Goal: Browse casually: Explore the website without a specific task or goal

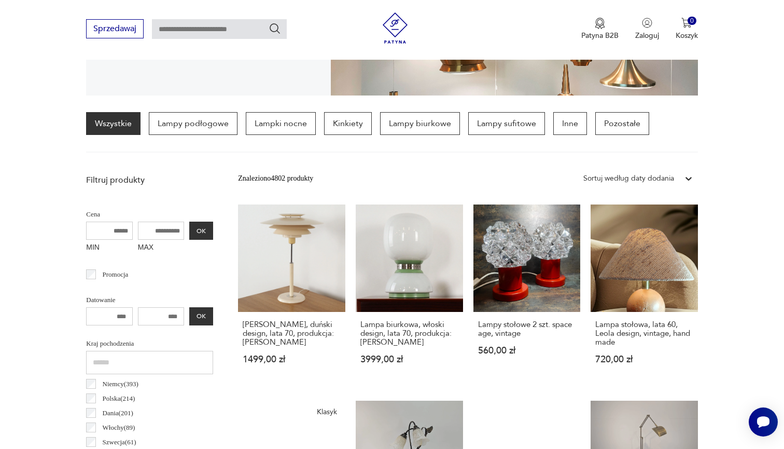
scroll to position [230, 0]
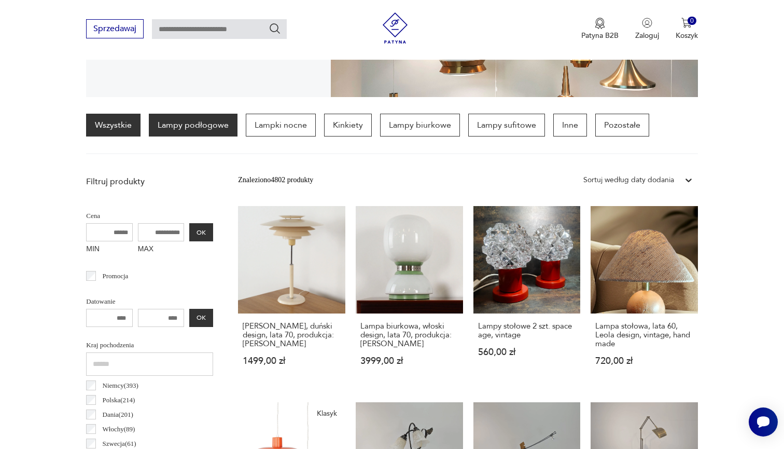
click at [204, 120] on p "Lampy podłogowe" at bounding box center [193, 125] width 89 height 23
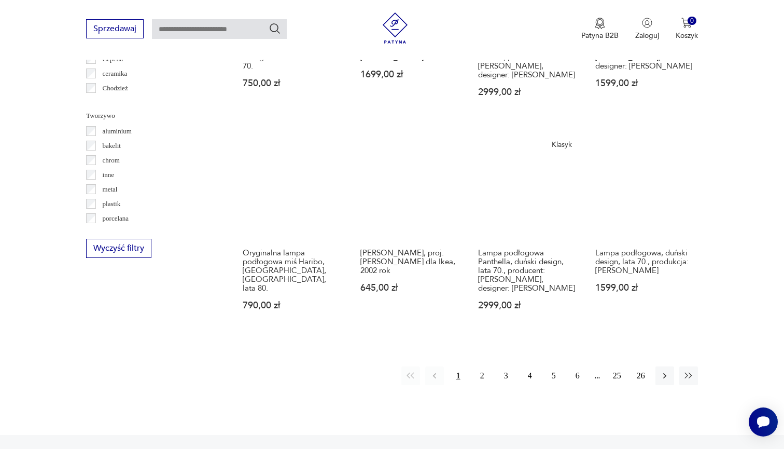
scroll to position [926, 0]
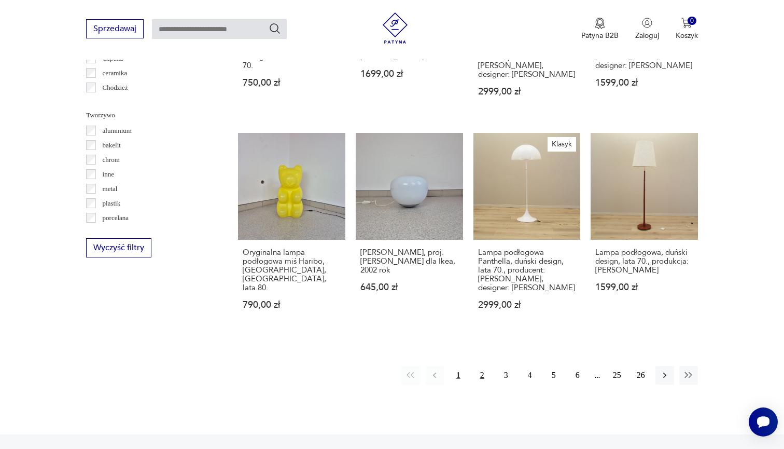
click at [477, 369] on button "2" at bounding box center [482, 375] width 19 height 19
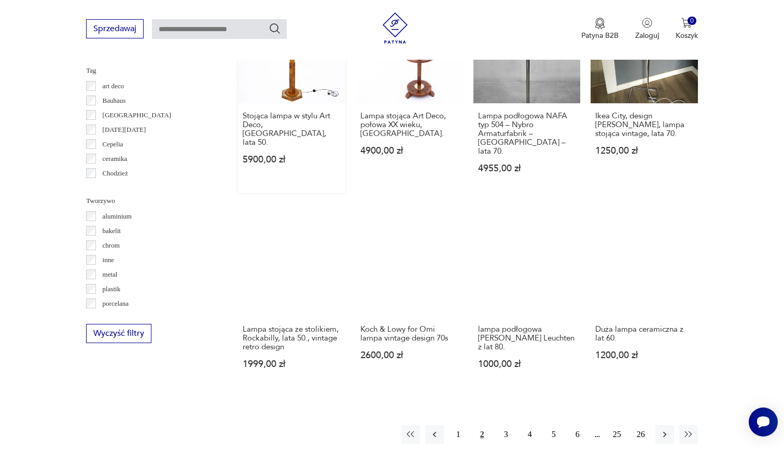
scroll to position [856, 0]
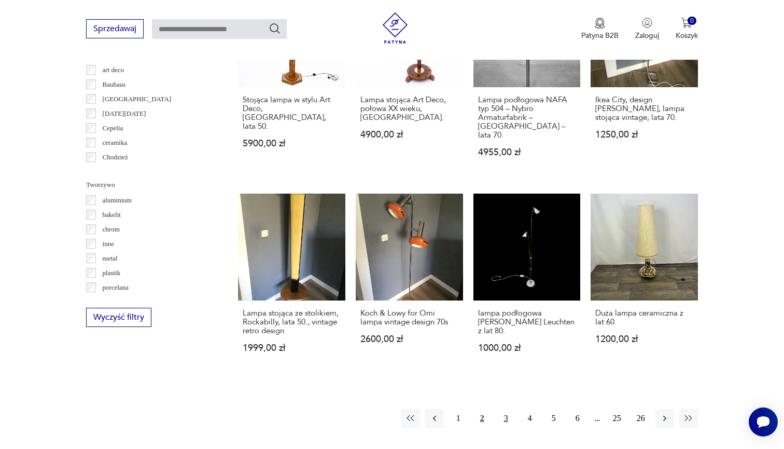
click at [498, 419] on button "3" at bounding box center [506, 418] width 19 height 19
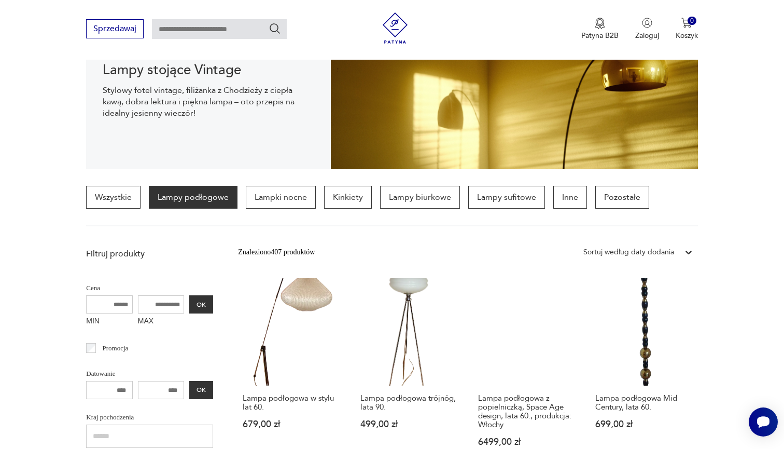
scroll to position [130, 0]
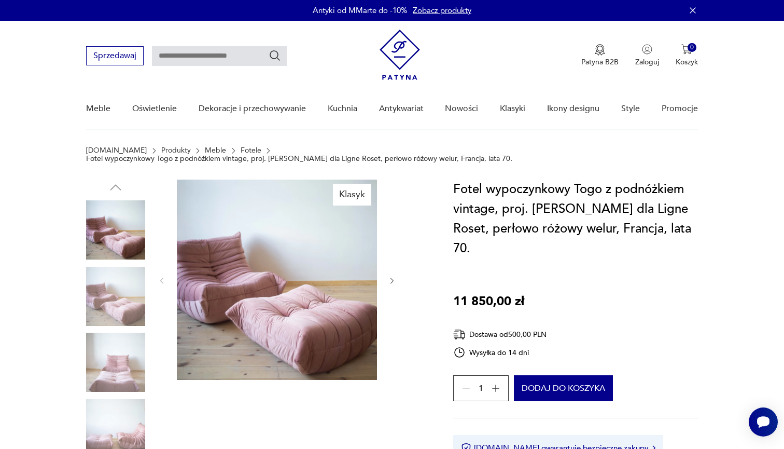
click at [101, 287] on img at bounding box center [115, 296] width 59 height 59
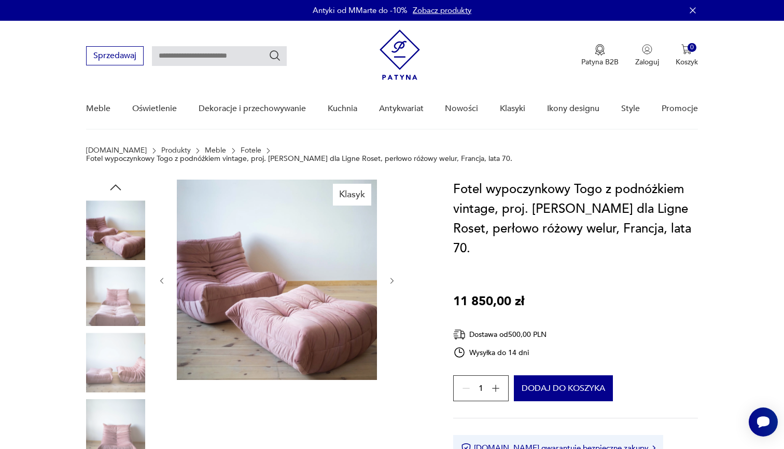
click at [101, 310] on img at bounding box center [115, 296] width 59 height 59
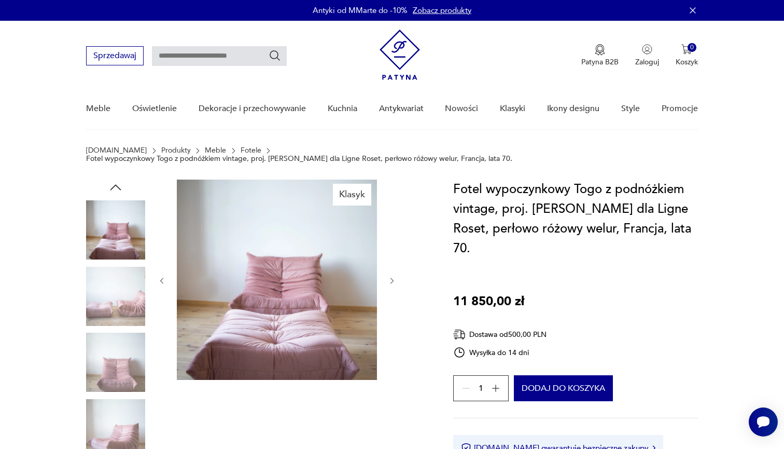
click at [107, 332] on img at bounding box center [115, 361] width 59 height 59
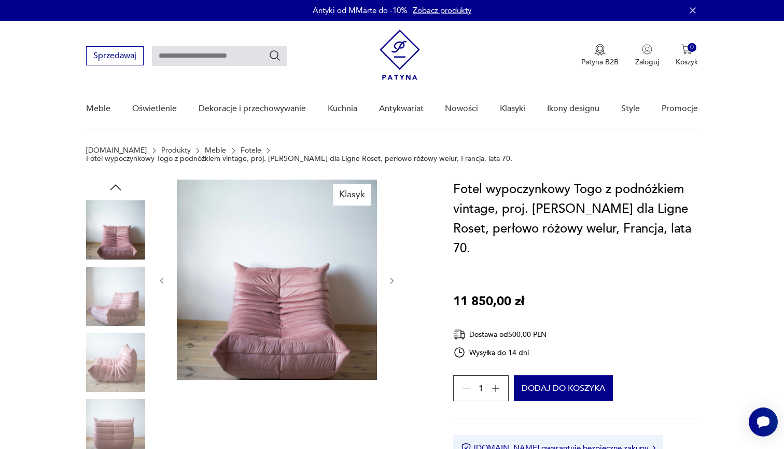
click at [107, 332] on img at bounding box center [115, 361] width 59 height 59
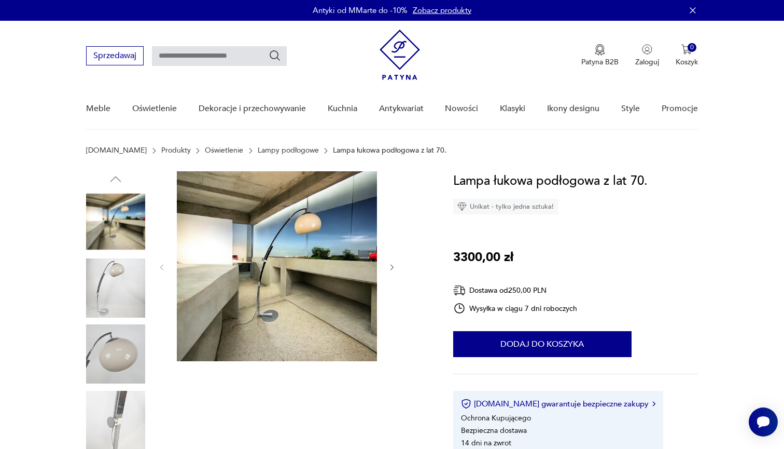
click at [115, 268] on img at bounding box center [115, 287] width 59 height 59
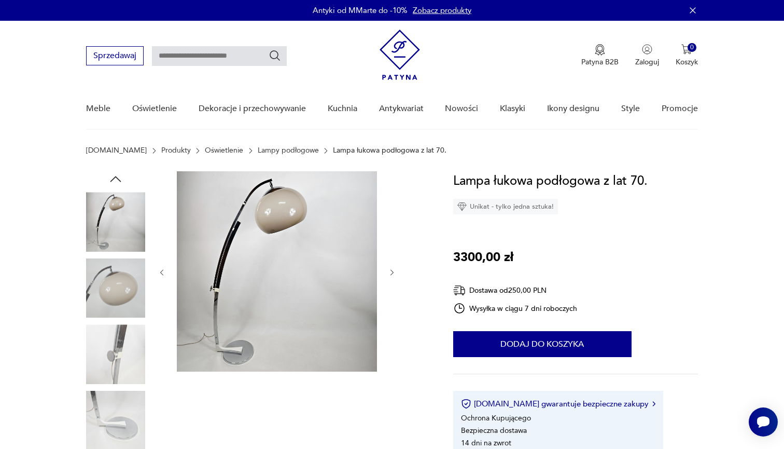
click at [113, 303] on img at bounding box center [115, 287] width 59 height 59
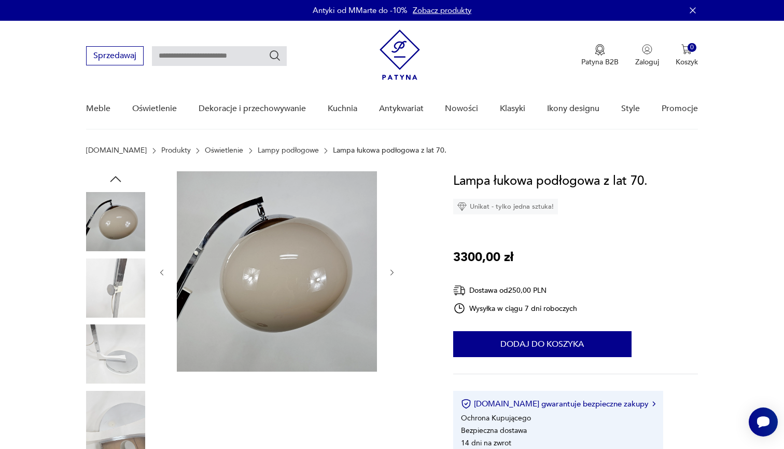
click at [113, 306] on img at bounding box center [115, 287] width 59 height 59
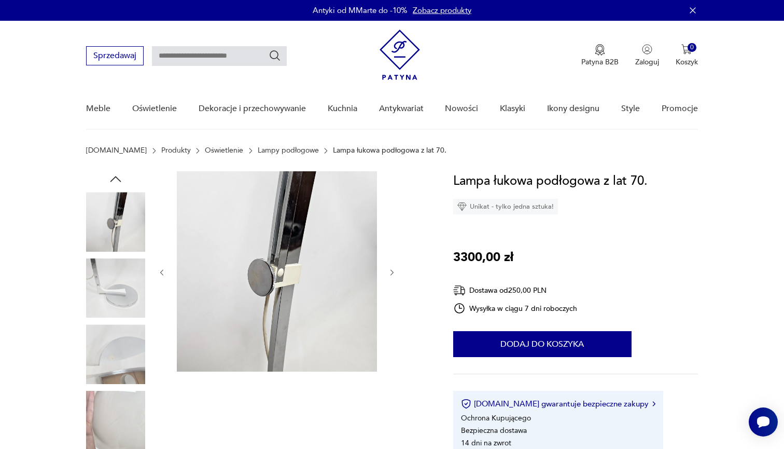
click at [113, 306] on img at bounding box center [115, 287] width 59 height 59
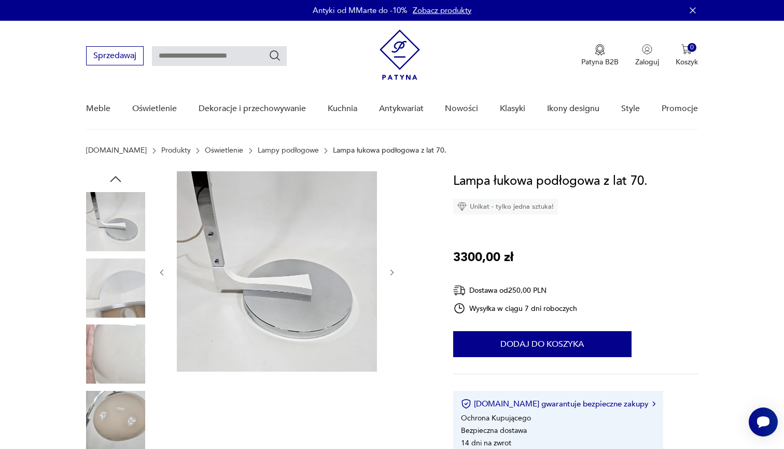
click at [113, 307] on img at bounding box center [115, 287] width 59 height 59
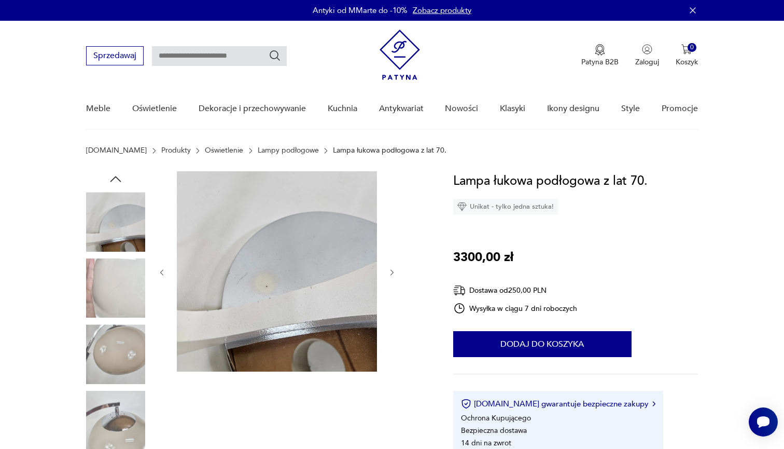
click at [113, 324] on img at bounding box center [115, 353] width 59 height 59
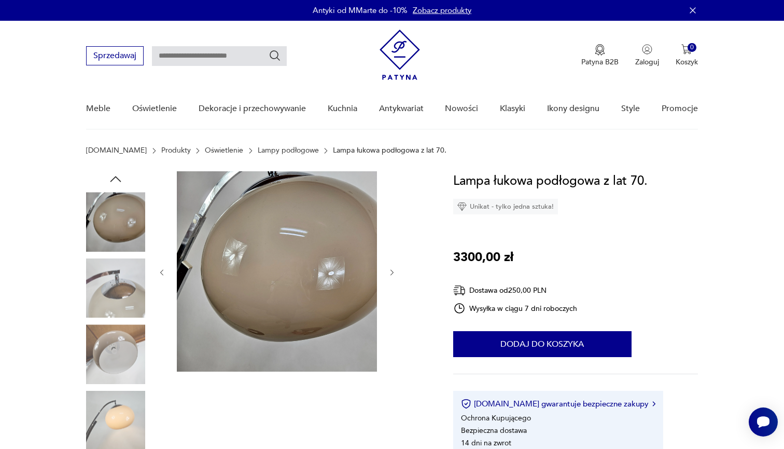
click at [113, 344] on img at bounding box center [115, 353] width 59 height 59
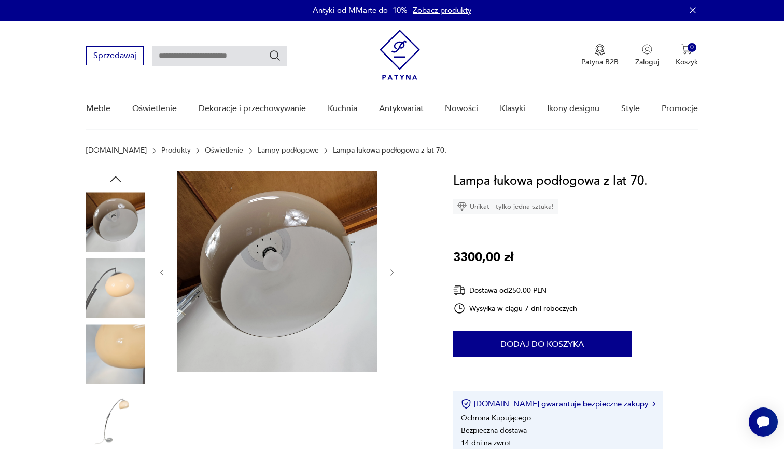
click at [115, 405] on img at bounding box center [115, 420] width 59 height 59
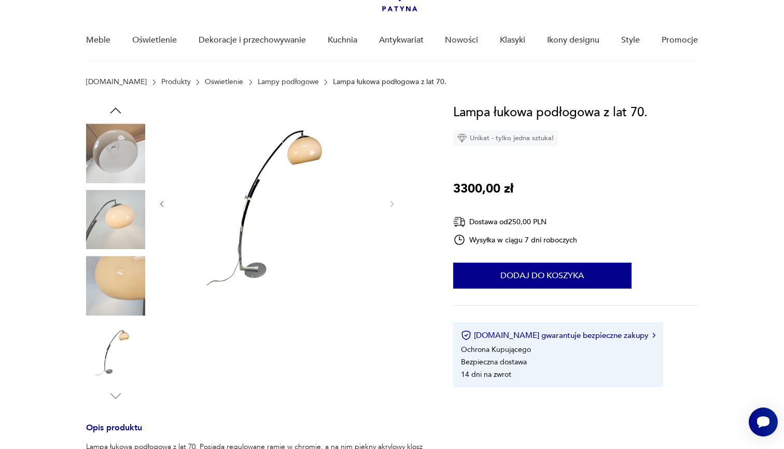
scroll to position [66, 0]
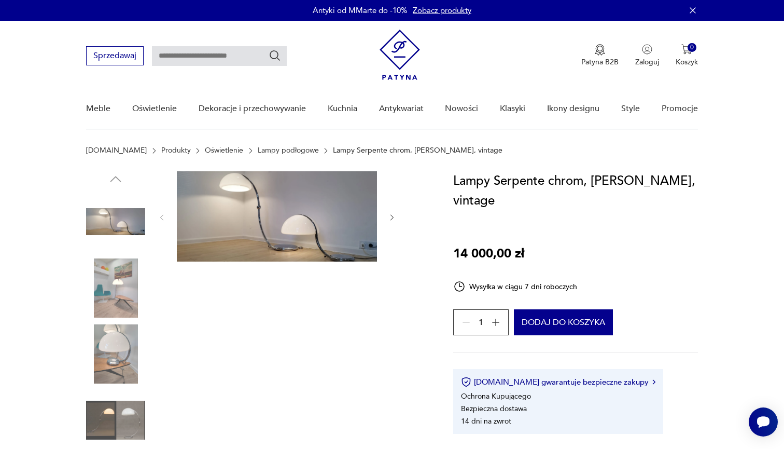
click at [120, 276] on img at bounding box center [115, 287] width 59 height 59
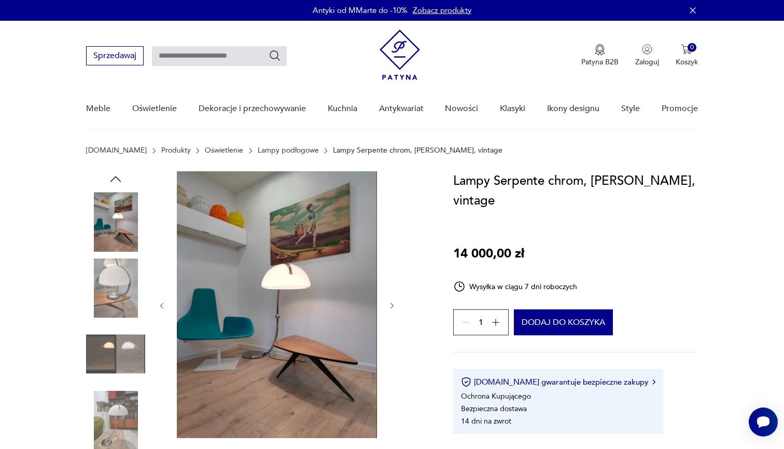
click at [121, 309] on img at bounding box center [115, 287] width 59 height 59
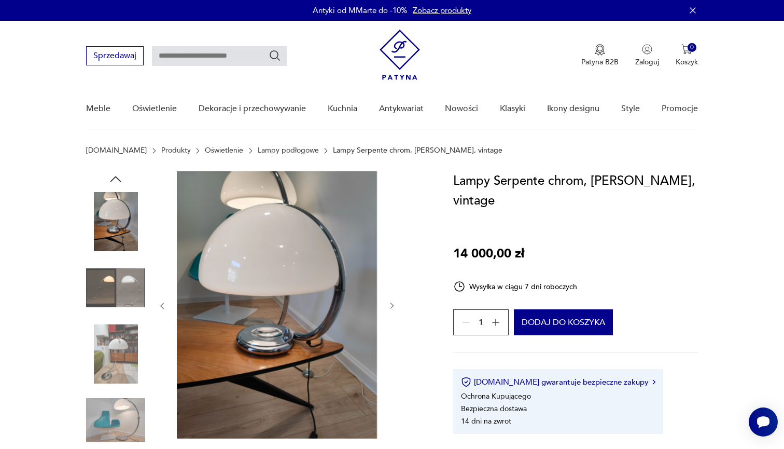
click at [120, 321] on div at bounding box center [115, 321] width 59 height 259
click at [120, 338] on img at bounding box center [115, 353] width 59 height 59
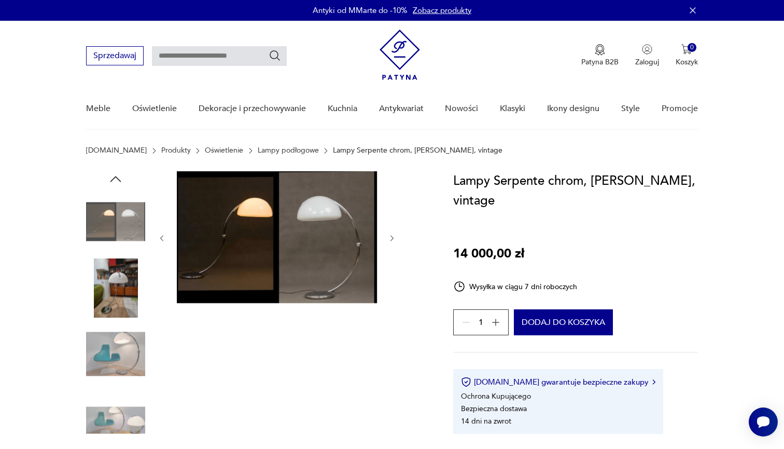
click at [120, 212] on img at bounding box center [115, 221] width 59 height 59
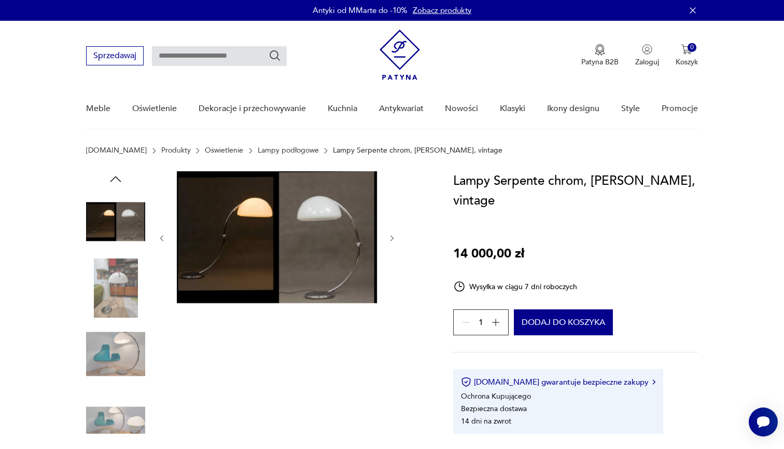
click at [122, 287] on img at bounding box center [115, 287] width 59 height 59
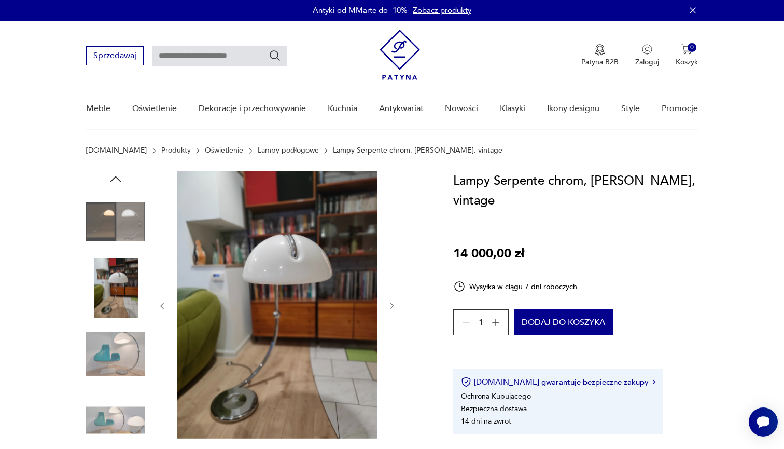
click at [126, 361] on img at bounding box center [115, 353] width 59 height 59
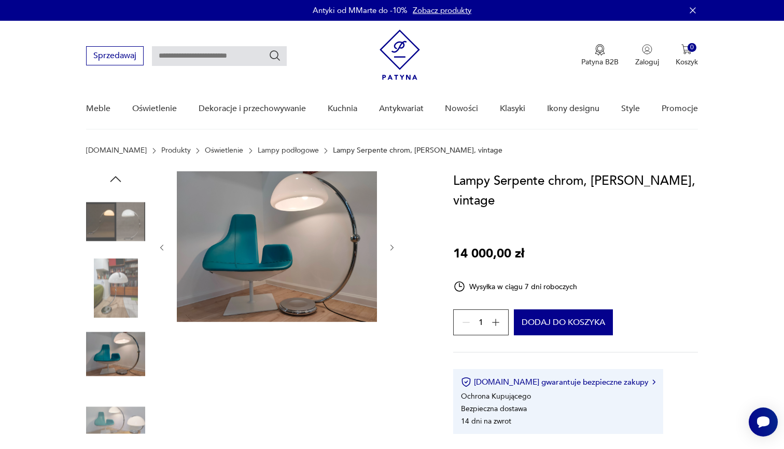
click at [132, 426] on img at bounding box center [115, 420] width 59 height 59
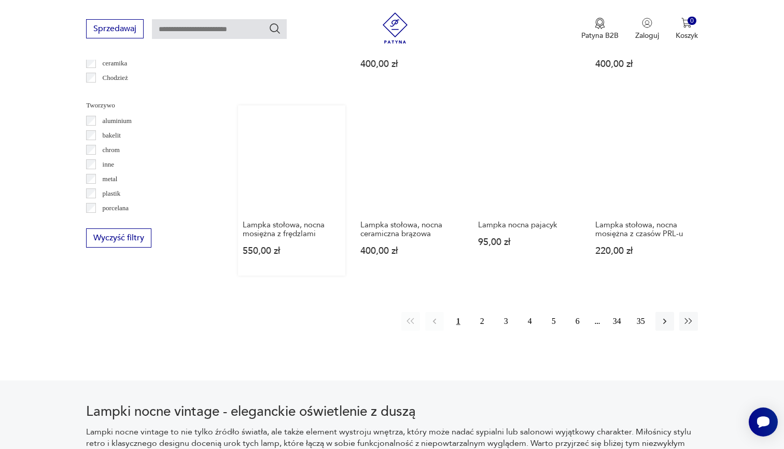
scroll to position [939, 0]
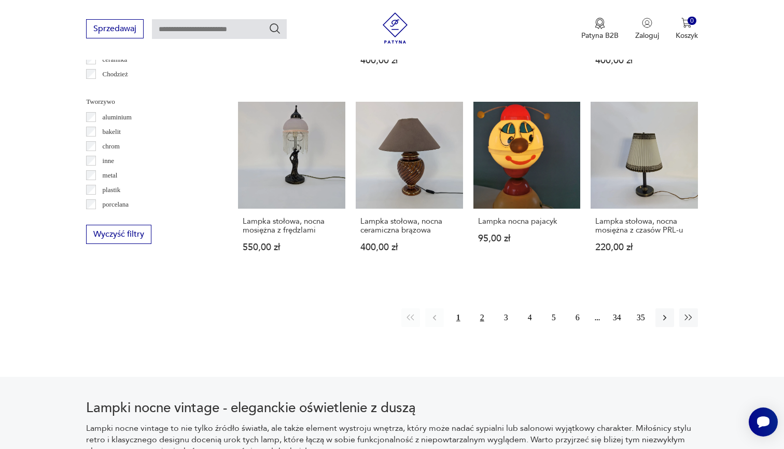
click at [482, 327] on button "2" at bounding box center [482, 317] width 19 height 19
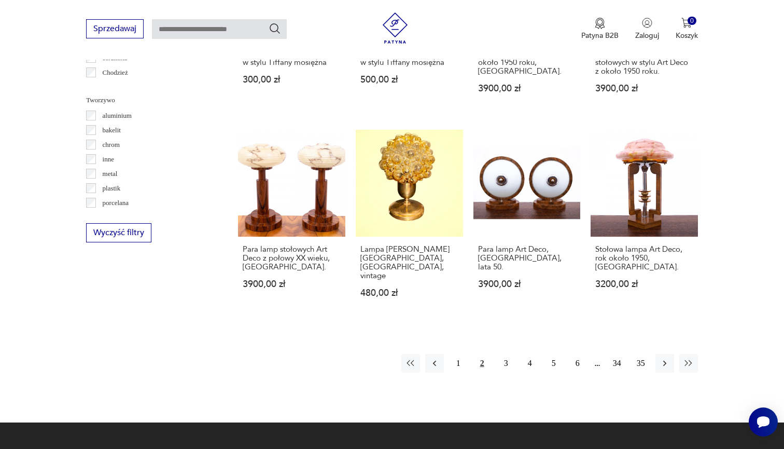
scroll to position [981, 0]
